Goal: Check status: Check status

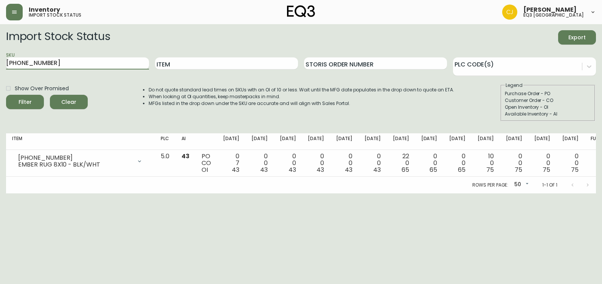
type input "[PHONE_NUMBER]"
click at [6, 95] on button "Filter" at bounding box center [25, 102] width 38 height 14
click at [209, 194] on html "Inventory import stock status [PERSON_NAME] eq3 [GEOGRAPHIC_DATA] Import Stock …" at bounding box center [301, 97] width 602 height 194
click at [0, 194] on html "Inventory import stock status [PERSON_NAME] eq3 [GEOGRAPHIC_DATA] Import Stock …" at bounding box center [301, 97] width 602 height 194
drag, startPoint x: 81, startPoint y: 65, endPoint x: 0, endPoint y: 65, distance: 80.5
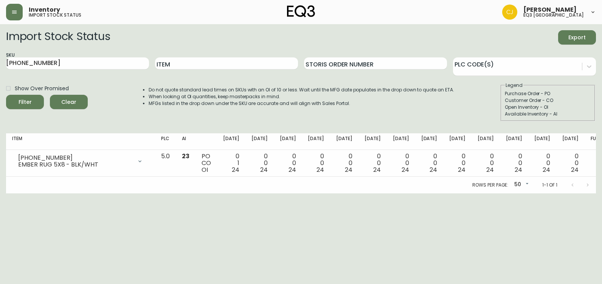
click at [0, 65] on html "Inventory import stock status [PERSON_NAME] eq3 [GEOGRAPHIC_DATA] Import Stock …" at bounding box center [301, 97] width 602 height 194
click at [0, 194] on html "Inventory import stock status [PERSON_NAME] eq3 [GEOGRAPHIC_DATA] Import Stock …" at bounding box center [301, 97] width 602 height 194
click at [549, 51] on form "Import Stock Status Export SKU [PHONE_NUMBER] Item Storis Order Number PLC Code…" at bounding box center [301, 75] width 590 height 91
click at [138, 194] on html "Inventory import stock status [PERSON_NAME] eq3 [GEOGRAPHIC_DATA] Import Stock …" at bounding box center [301, 97] width 602 height 194
